Goal: Navigation & Orientation: Find specific page/section

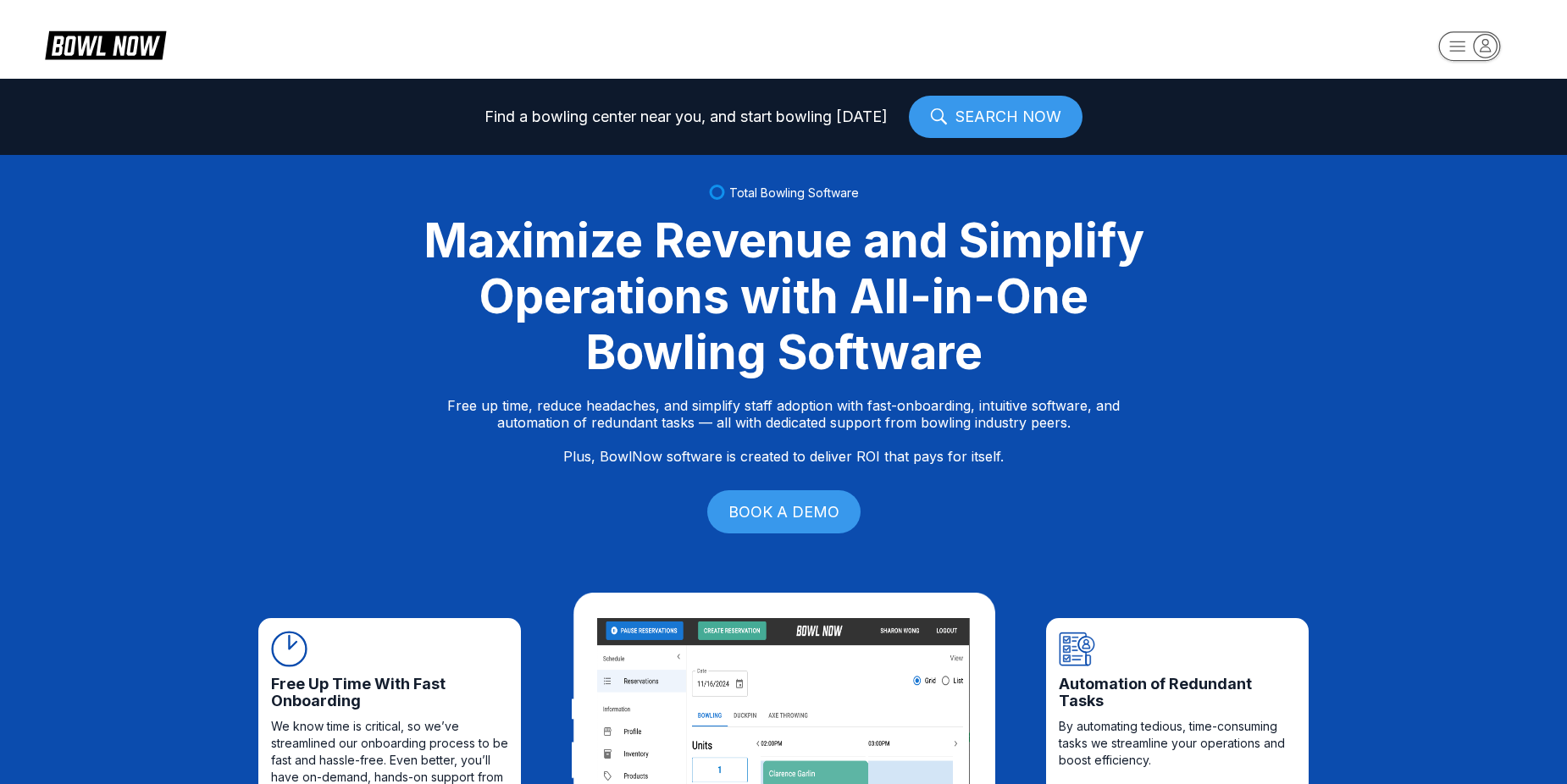
click at [1479, 60] on rect "button" at bounding box center [1469, 46] width 61 height 29
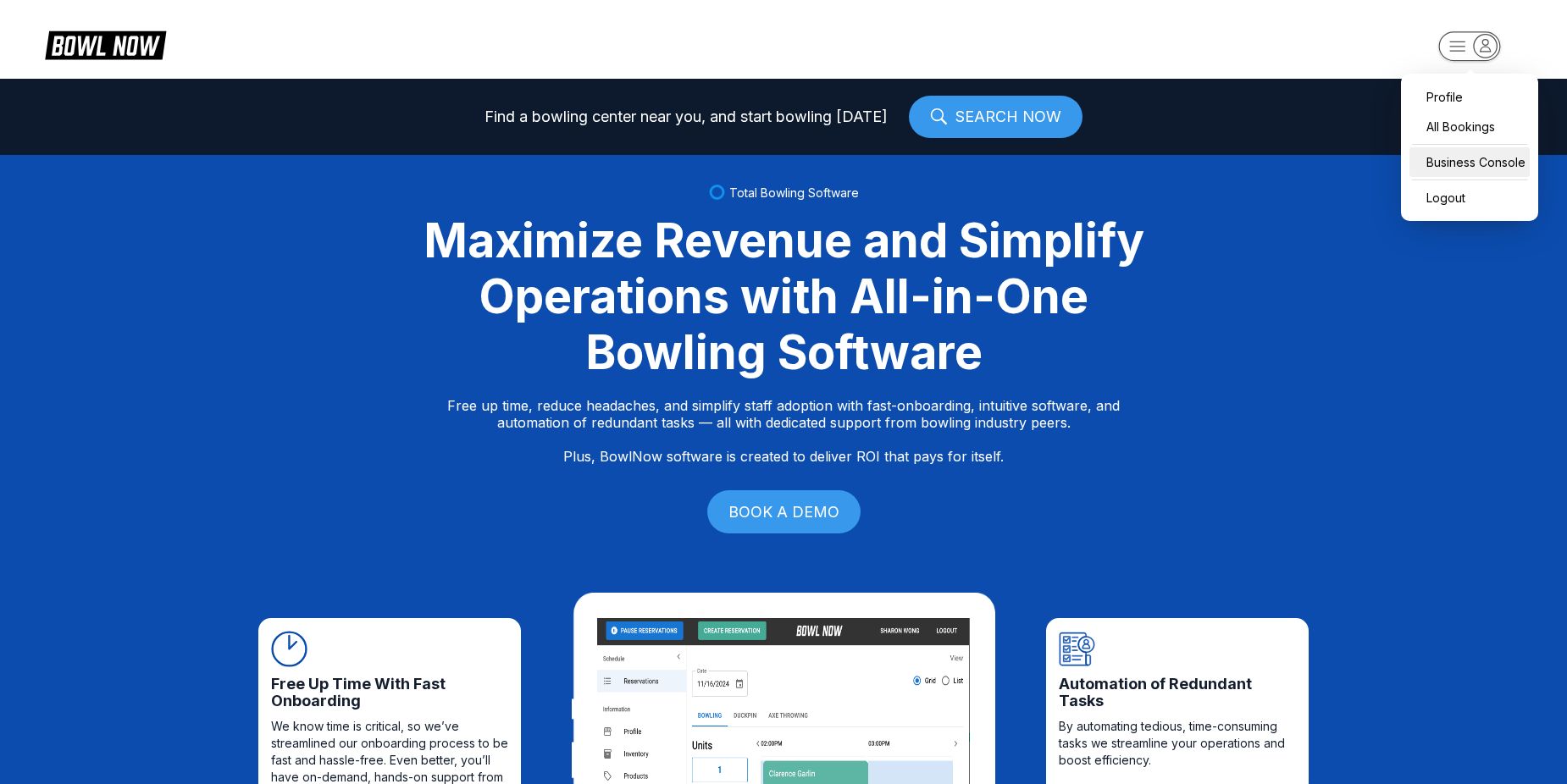
click at [1436, 152] on div "Business Console" at bounding box center [1470, 162] width 120 height 30
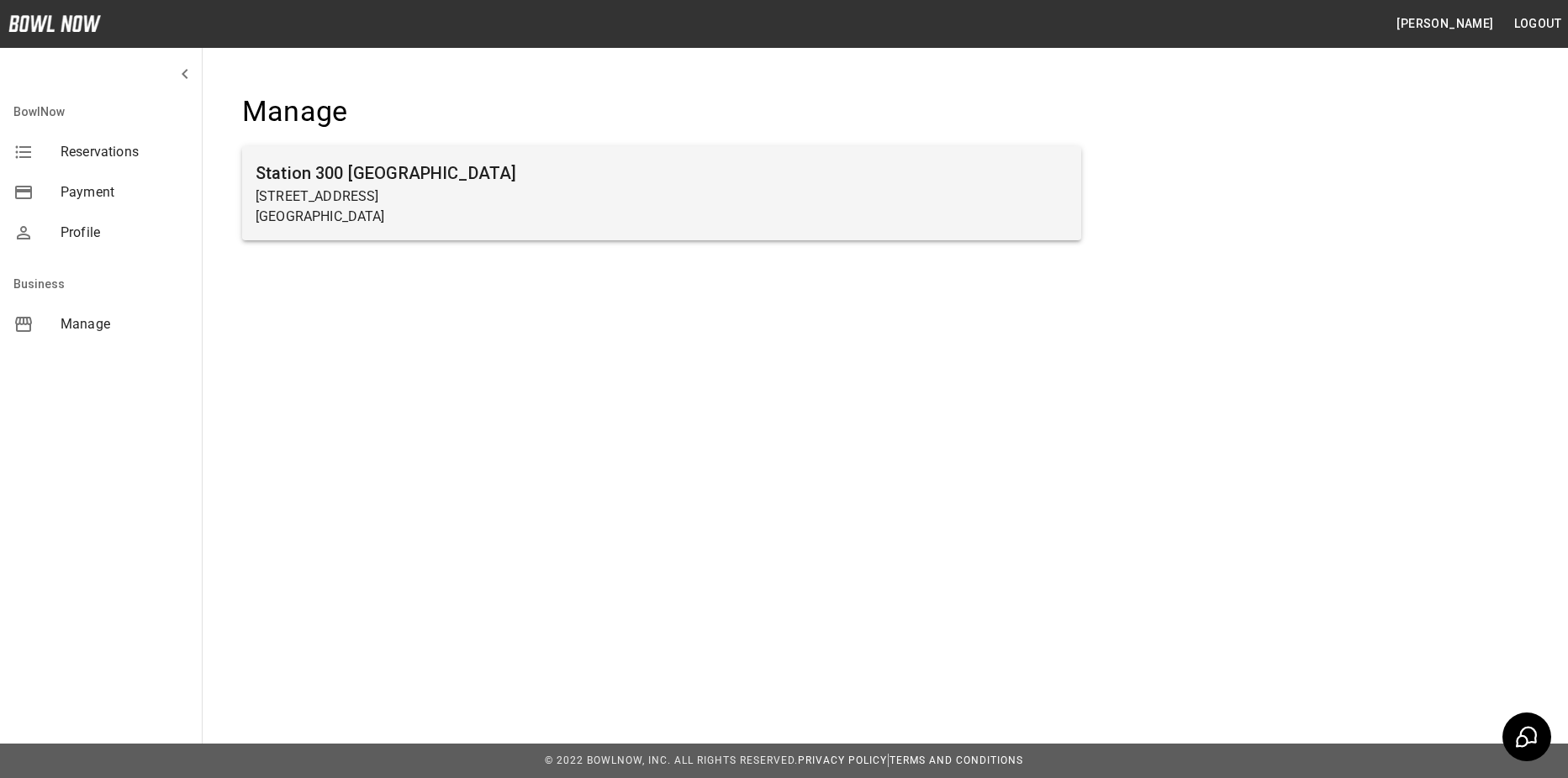
click at [386, 227] on div "Station 300 Gainesville 2317 Browns Bridge Rd Gainesville, GA 30504" at bounding box center [662, 193] width 839 height 94
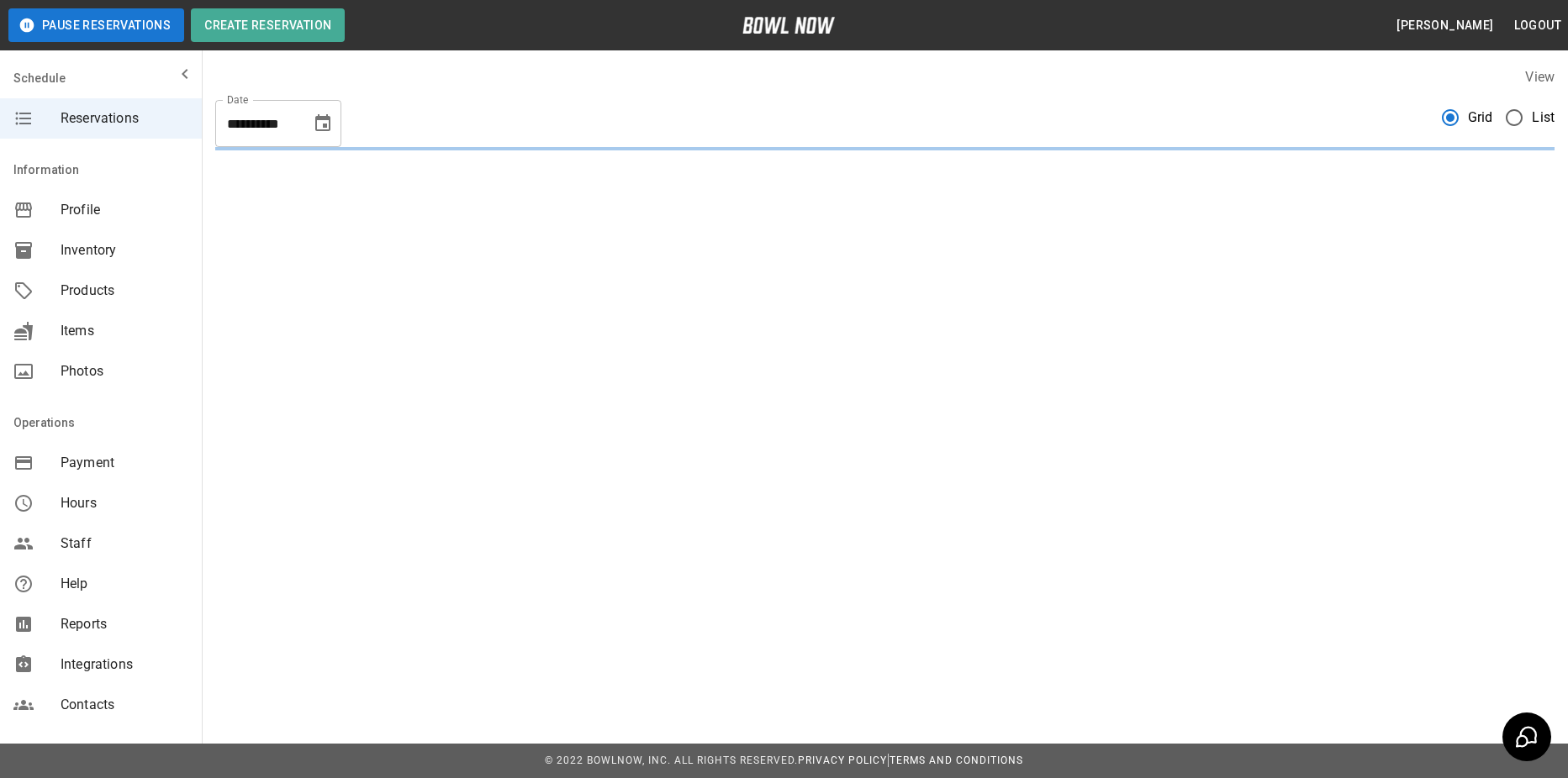
click at [1535, 106] on label "List" at bounding box center [1525, 117] width 58 height 35
